Goal: Information Seeking & Learning: Learn about a topic

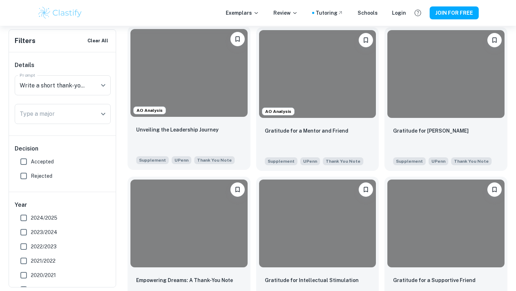
scroll to position [179, 0]
click at [232, 144] on div "Unveiling the Leadership Journey" at bounding box center [189, 137] width 106 height 24
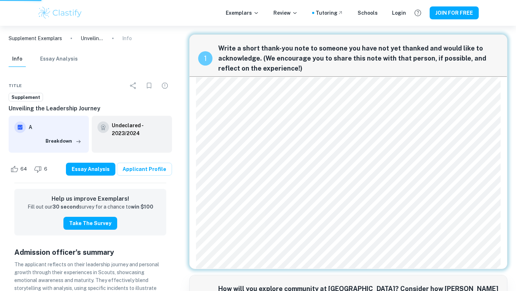
scroll to position [179, 0]
